Goal: Information Seeking & Learning: Learn about a topic

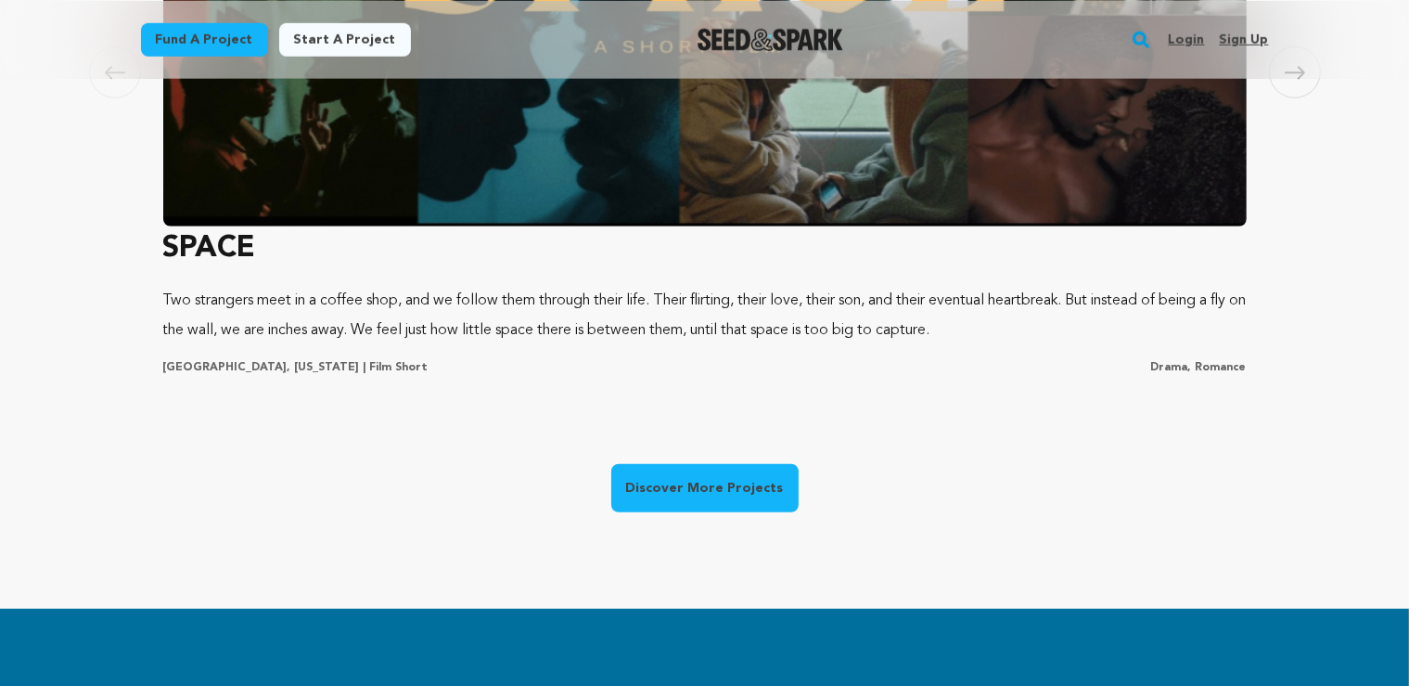
scroll to position [1567, 0]
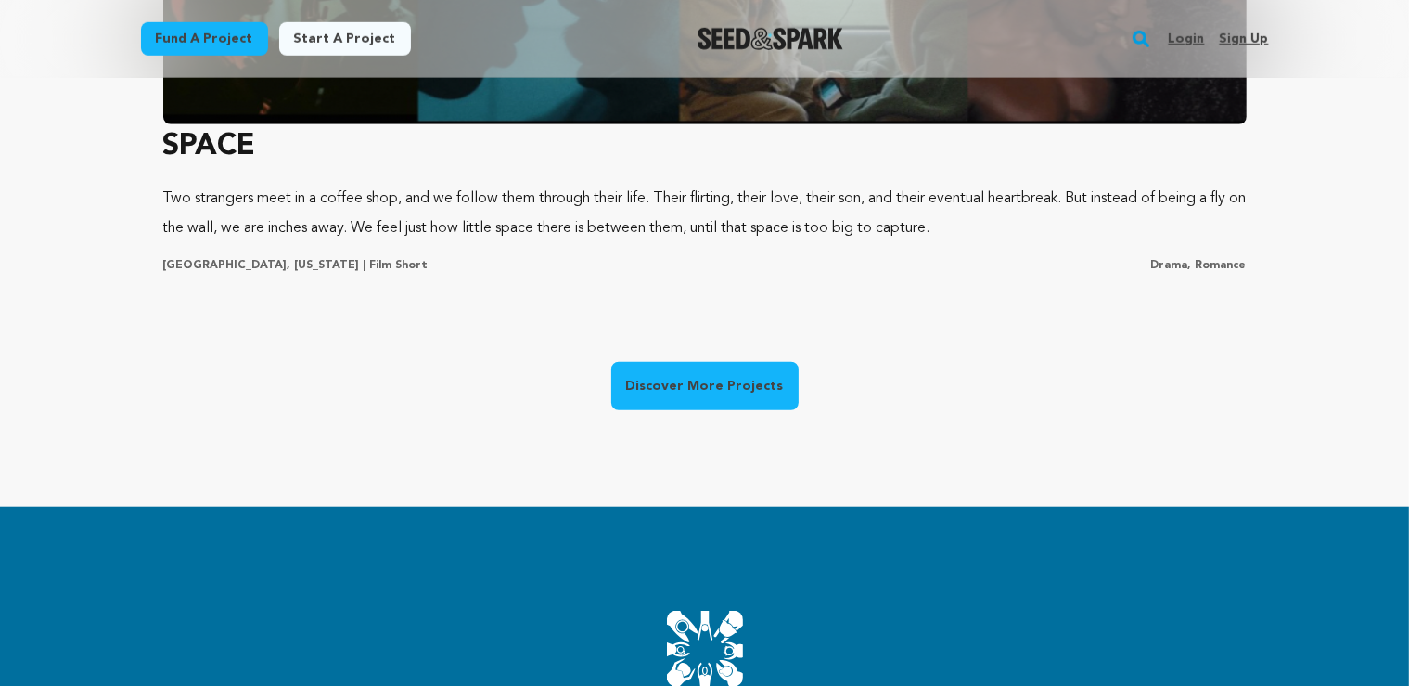
click at [718, 394] on link "Discover More Projects" at bounding box center [704, 386] width 187 height 48
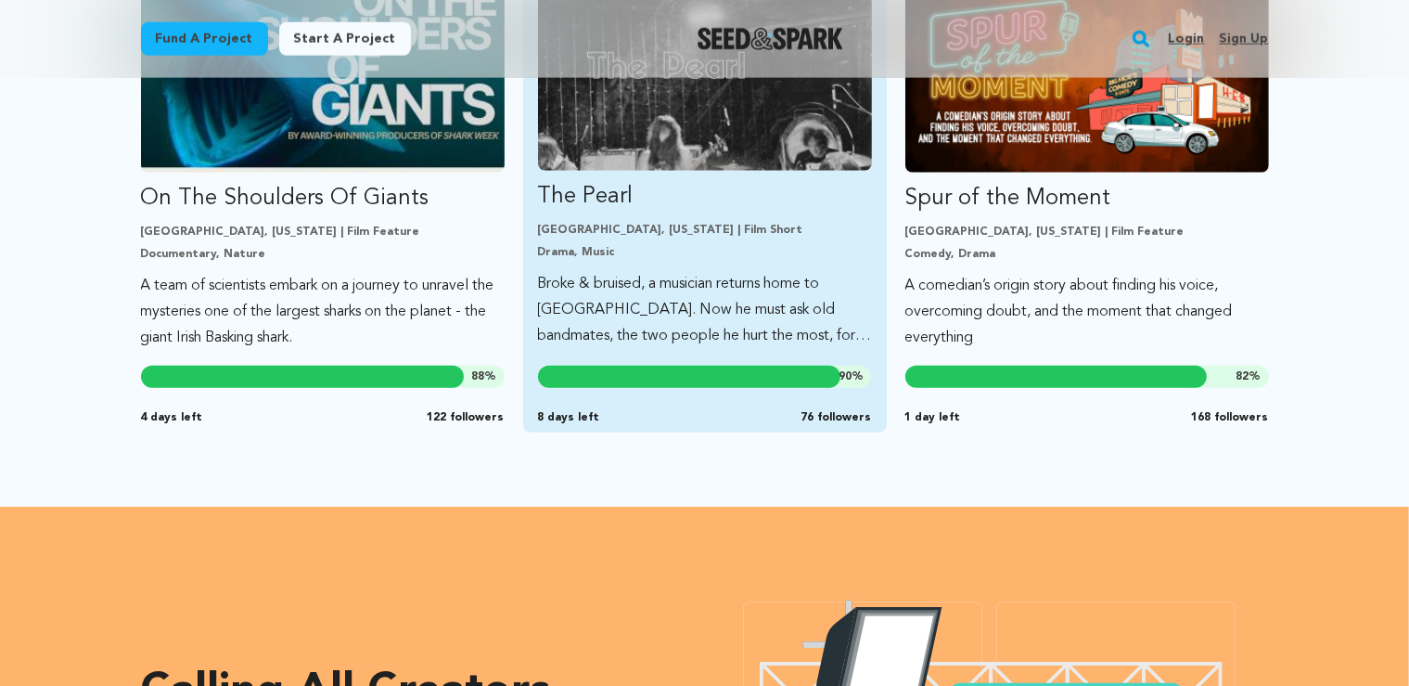
scroll to position [1567, 0]
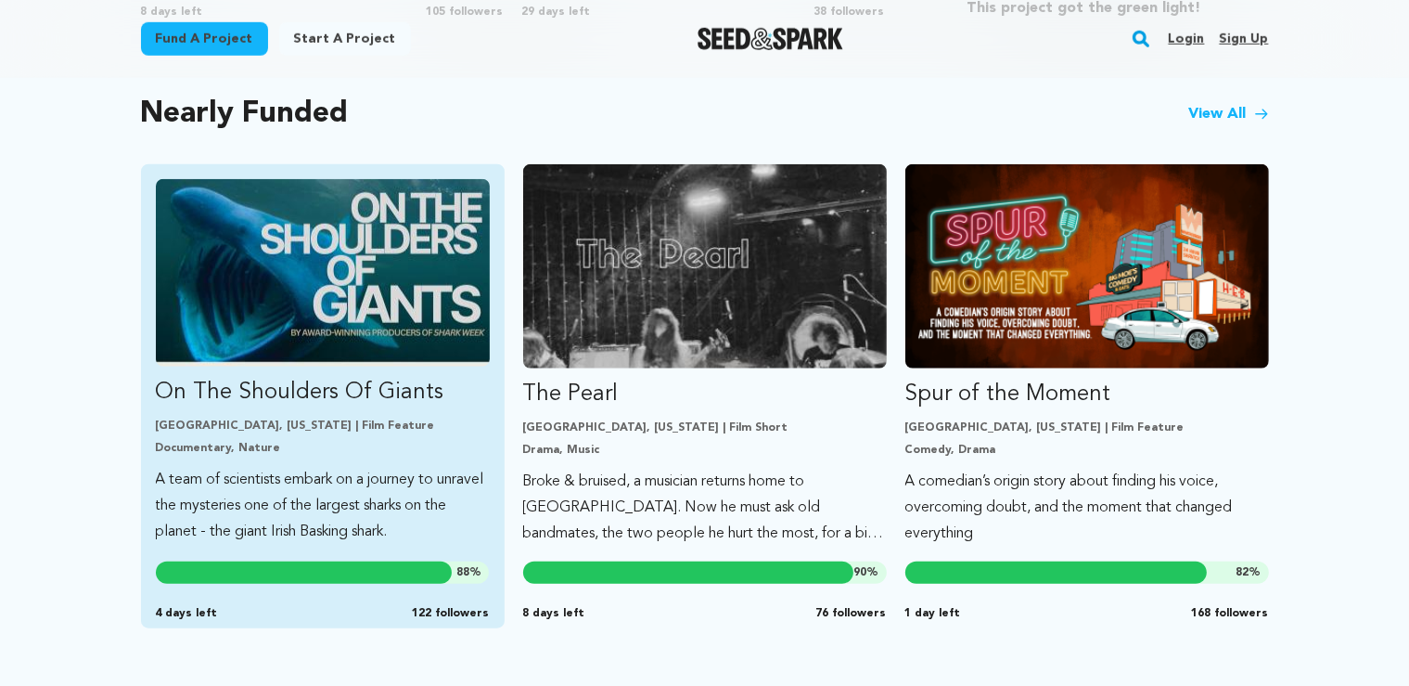
click at [413, 500] on p "A team of scientists embark on a journey to unravel the mysteries one of the la…" at bounding box center [323, 506] width 334 height 78
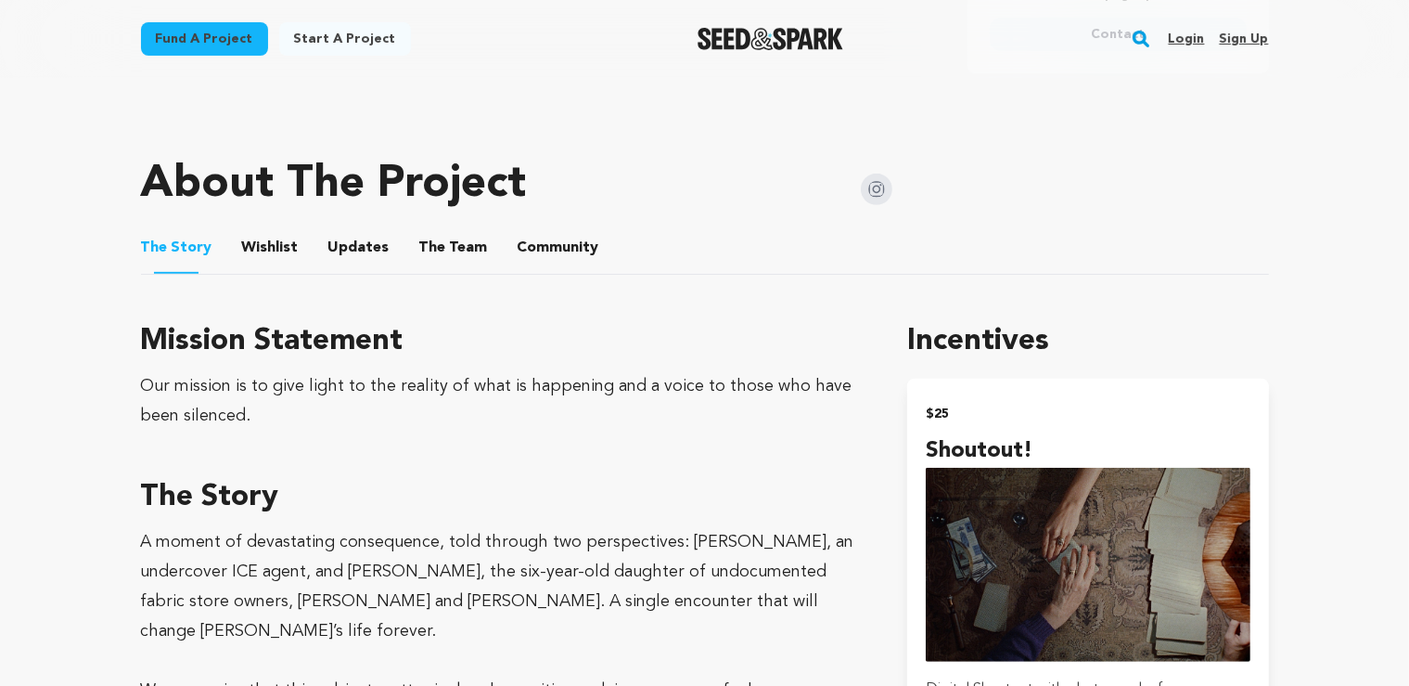
scroll to position [783, 0]
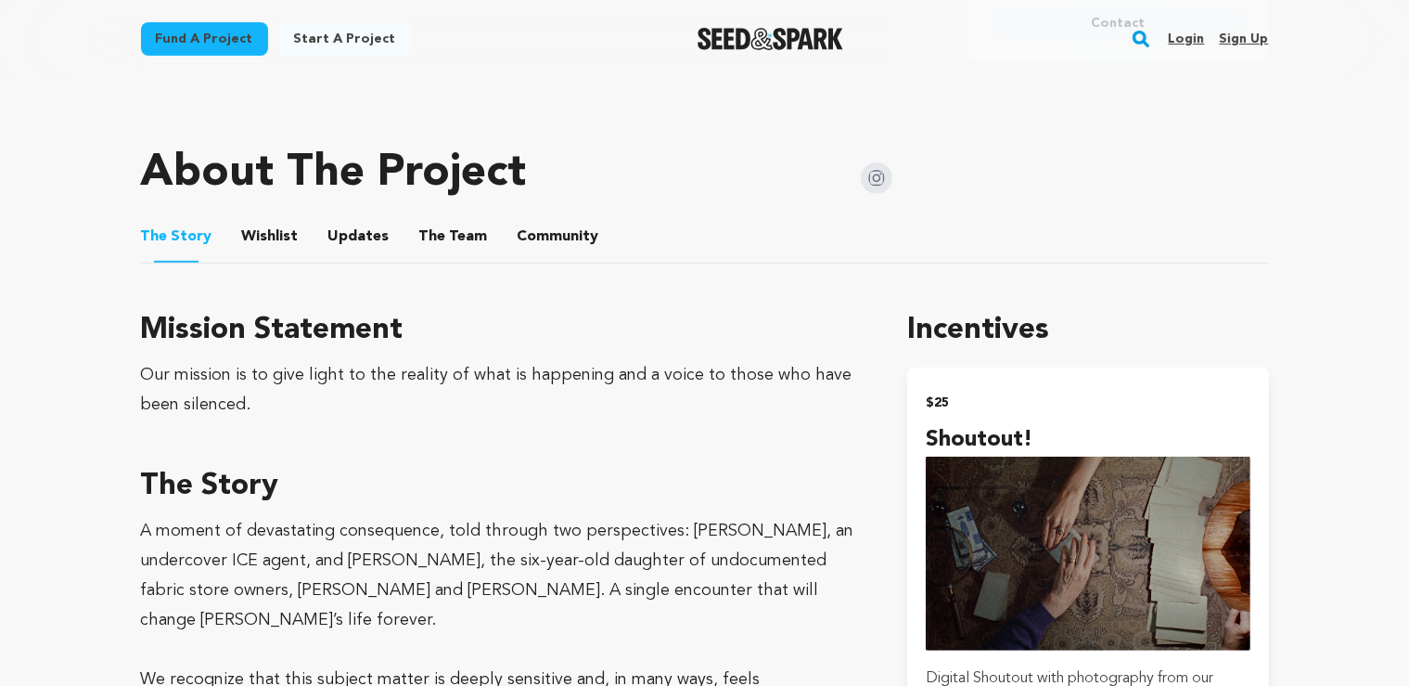
click at [445, 229] on button "The Team" at bounding box center [453, 240] width 45 height 45
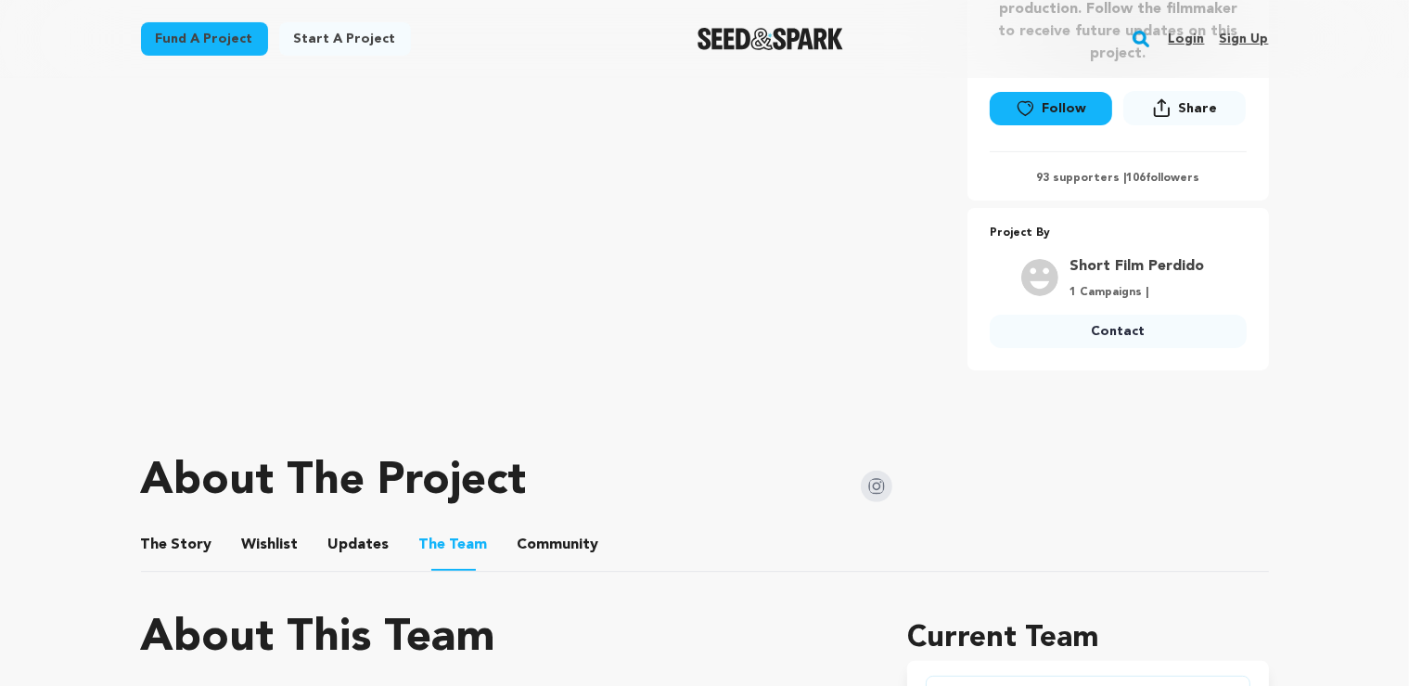
scroll to position [490, 0]
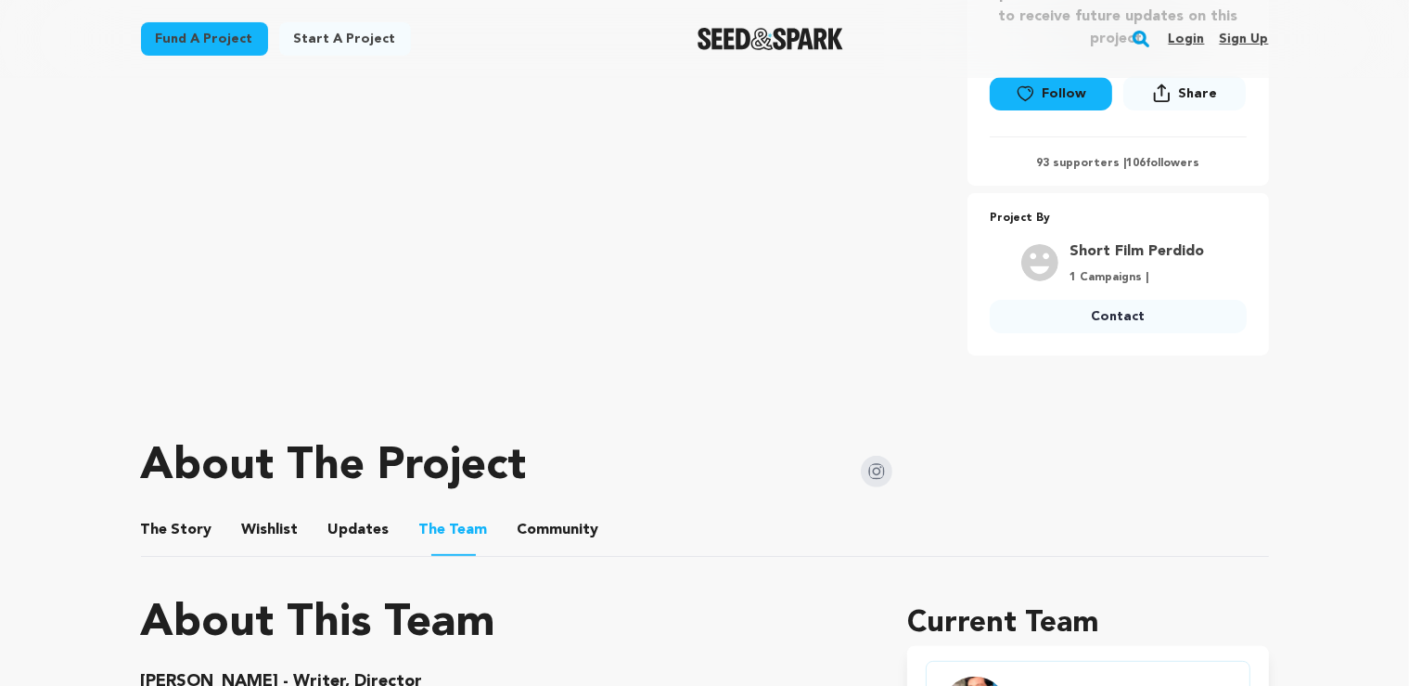
click at [158, 533] on button "The Story" at bounding box center [176, 533] width 45 height 45
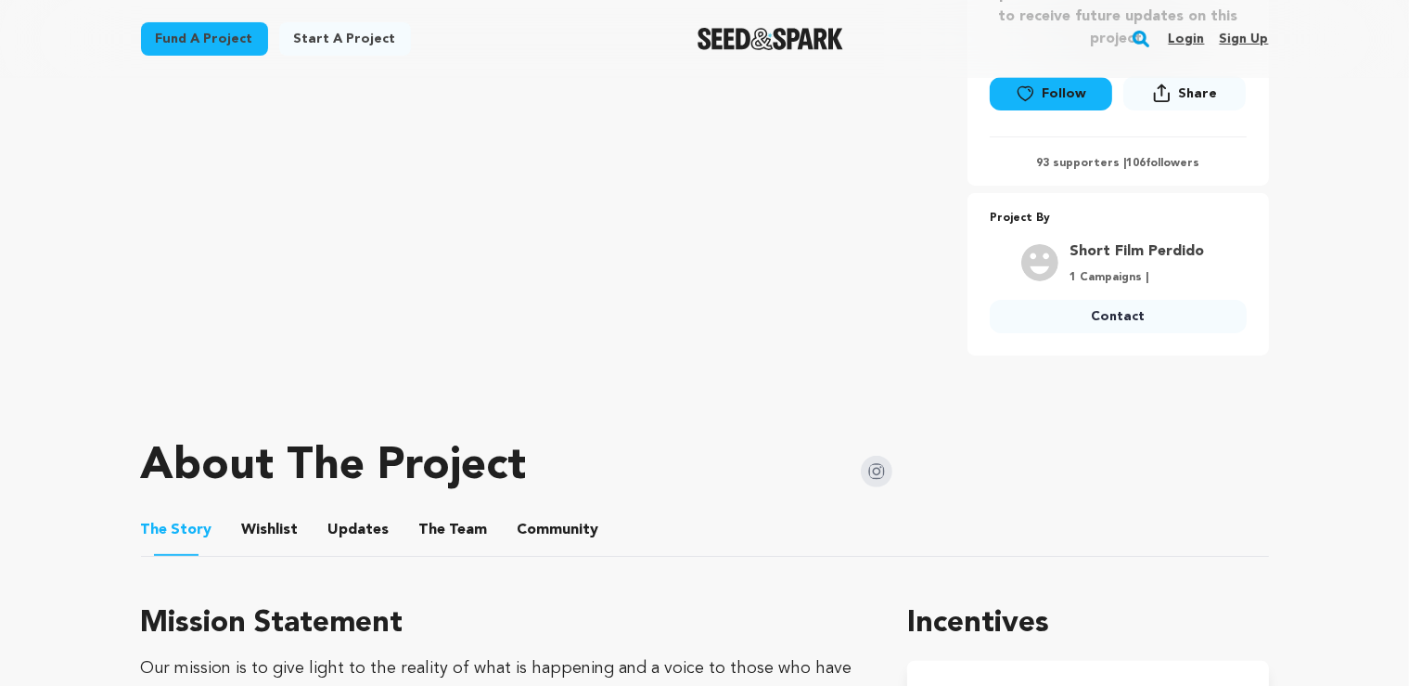
scroll to position [881, 0]
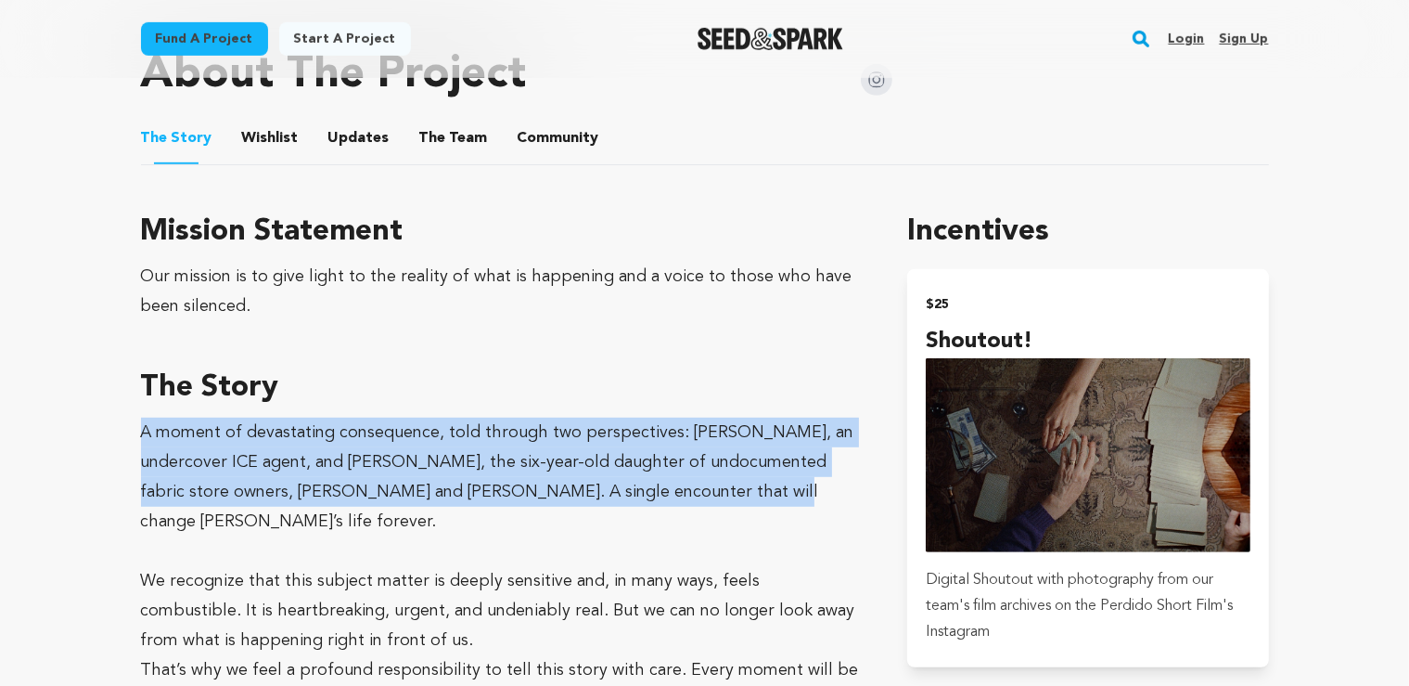
drag, startPoint x: 143, startPoint y: 429, endPoint x: 629, endPoint y: 487, distance: 489.6
click at [629, 487] on p "A moment of devastating consequence, told through two perspectives: Gil, an und…" at bounding box center [502, 476] width 723 height 119
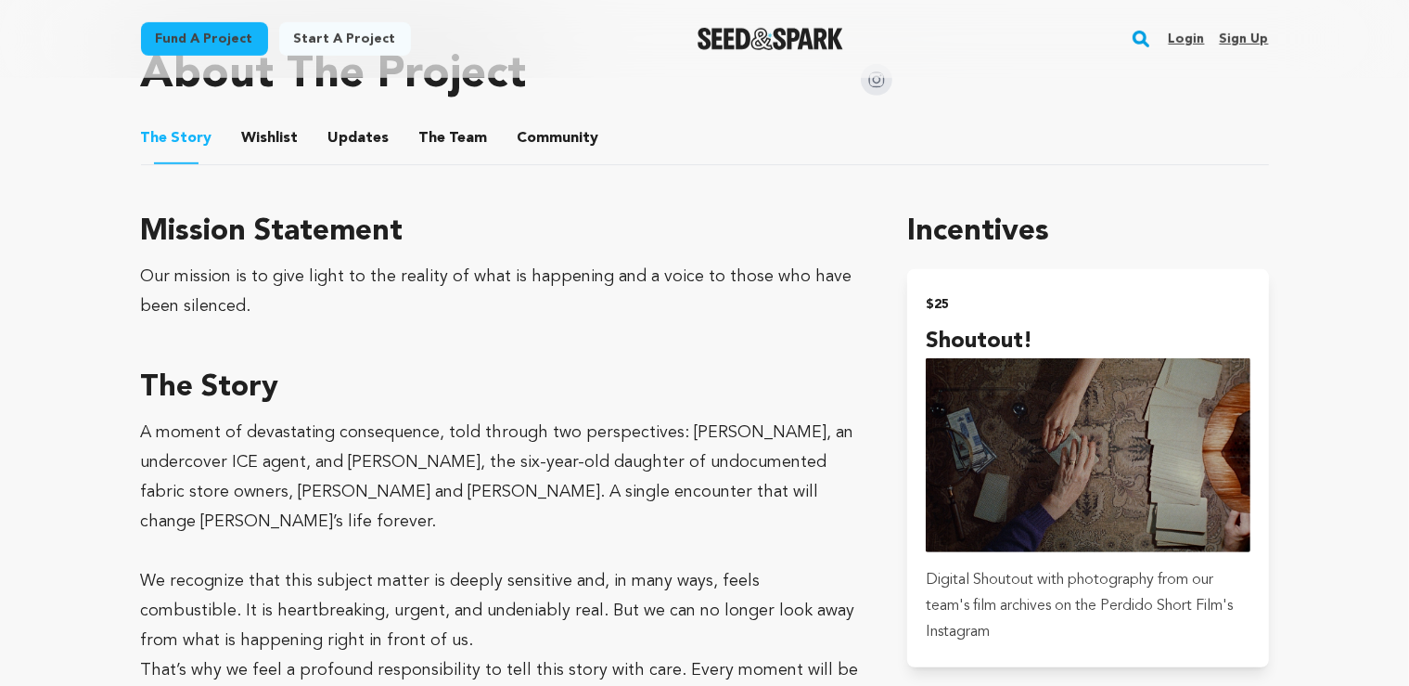
click at [629, 487] on p "A moment of devastating consequence, told through two perspectives: Gil, an und…" at bounding box center [502, 476] width 723 height 119
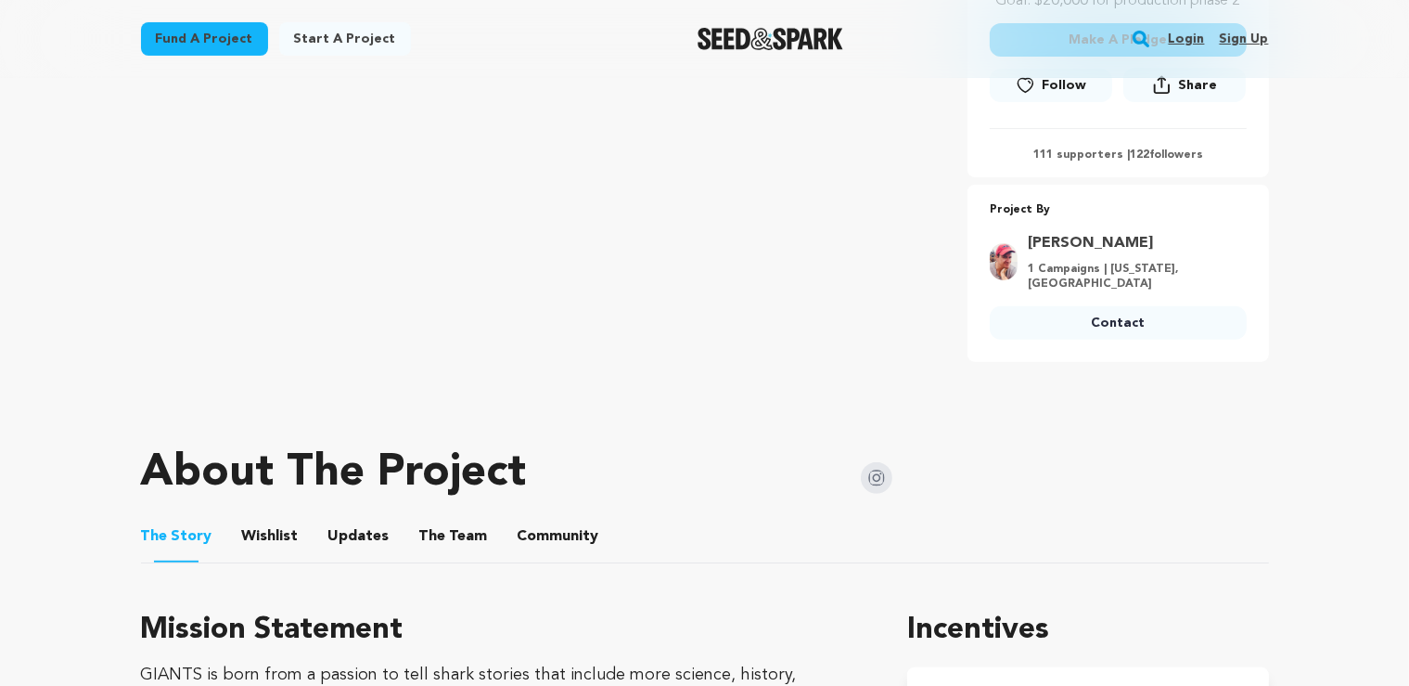
click at [451, 533] on button "The Team" at bounding box center [453, 540] width 45 height 45
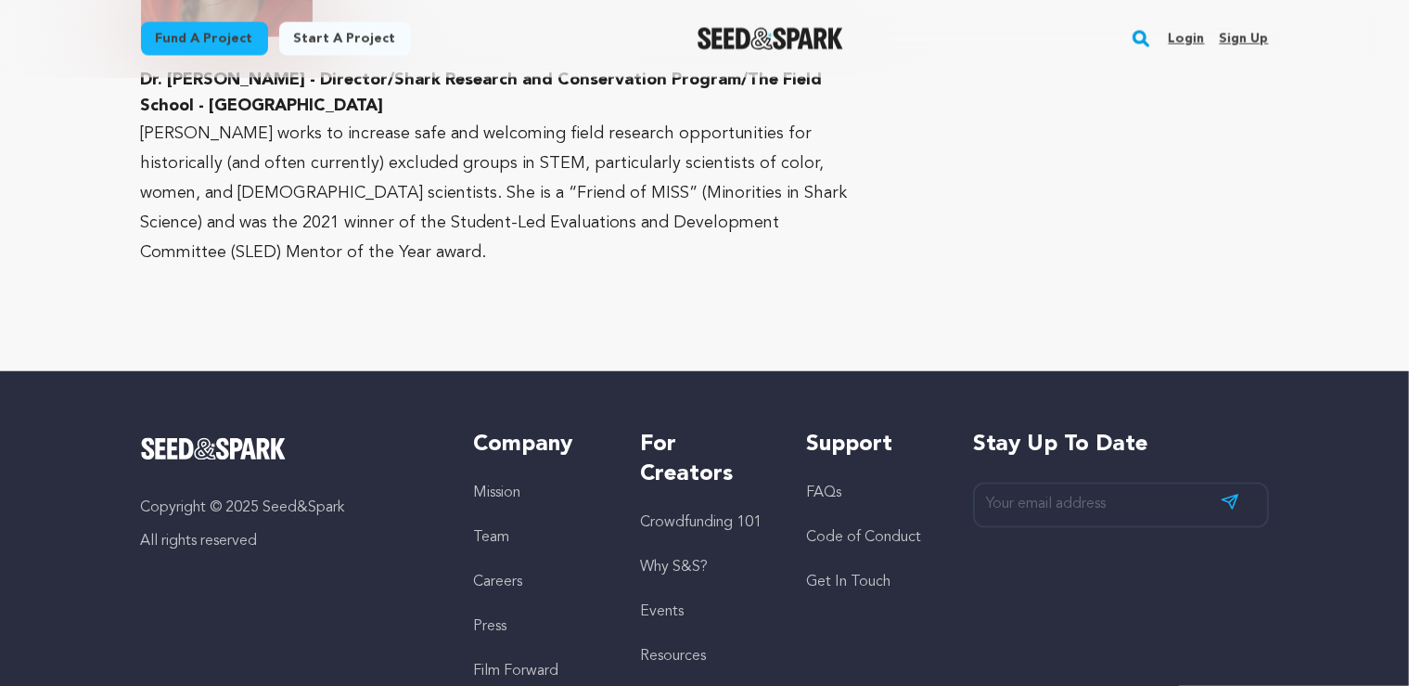
scroll to position [3232, 0]
